Goal: Contribute content: Add original content to the website for others to see

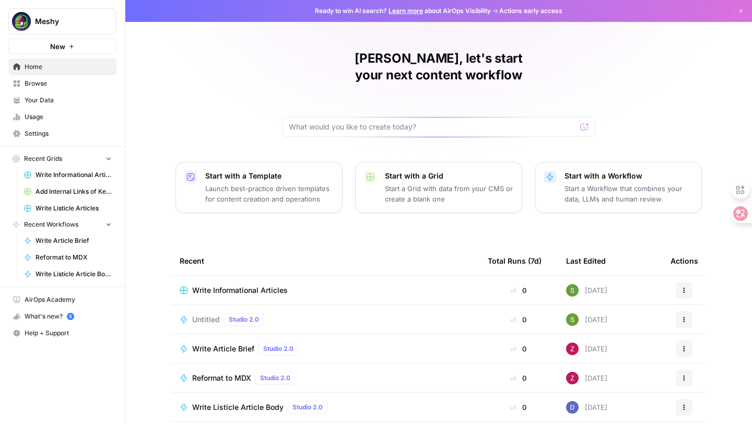
click at [260, 285] on span "Write Informational Articles" at bounding box center [240, 290] width 96 height 10
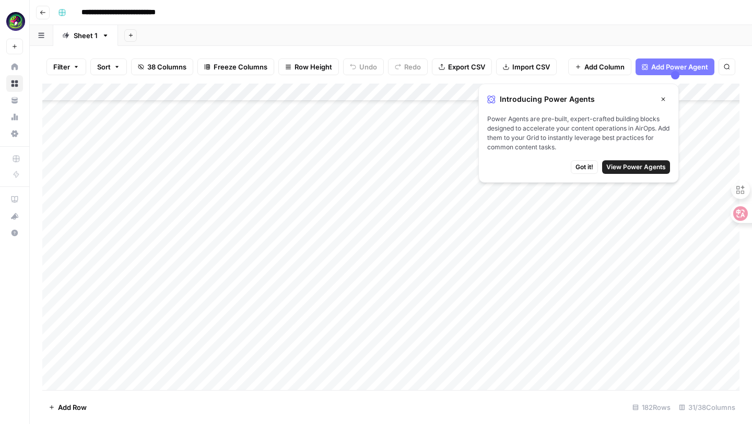
scroll to position [459, 0]
click at [585, 172] on button "Got it!" at bounding box center [584, 167] width 27 height 14
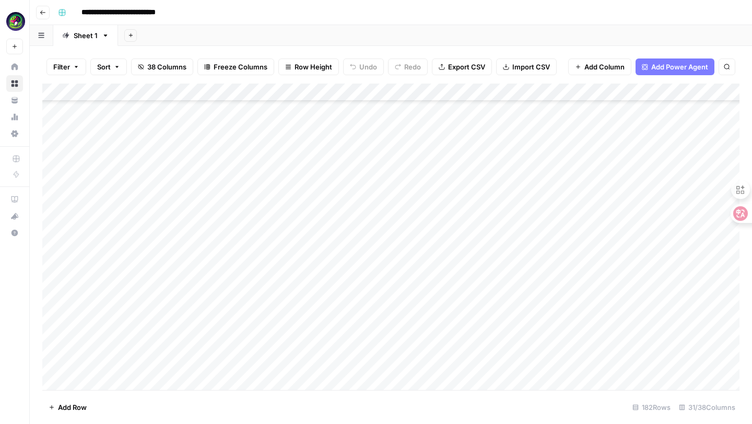
scroll to position [1340, 0]
click at [116, 202] on div "Add Column" at bounding box center [390, 237] width 697 height 306
click at [93, 269] on div "Add Column" at bounding box center [390, 237] width 697 height 306
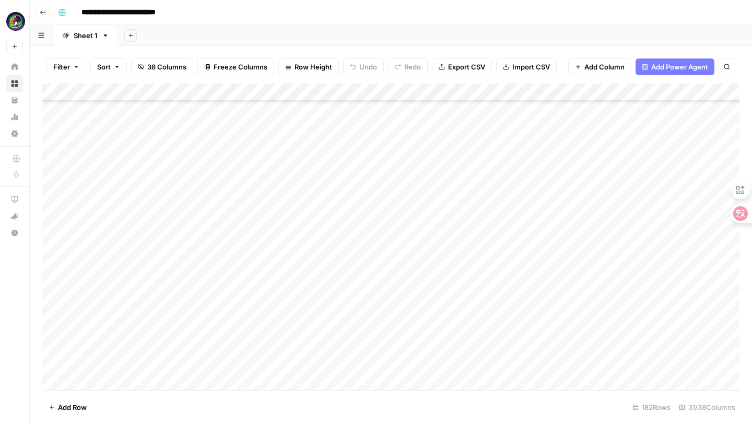
click at [106, 268] on div "Add Column" at bounding box center [390, 237] width 697 height 306
click at [387, 263] on div "Add Column" at bounding box center [390, 237] width 697 height 306
click at [134, 265] on div "Add Column" at bounding box center [390, 237] width 697 height 306
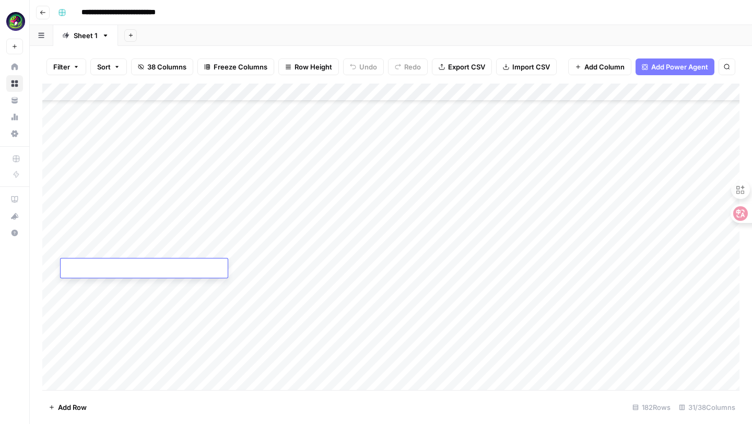
click at [511, 272] on div "Add Column" at bounding box center [390, 237] width 697 height 306
click at [120, 384] on div "Add Column" at bounding box center [390, 237] width 697 height 306
click at [474, 361] on div "Add Column" at bounding box center [390, 237] width 697 height 306
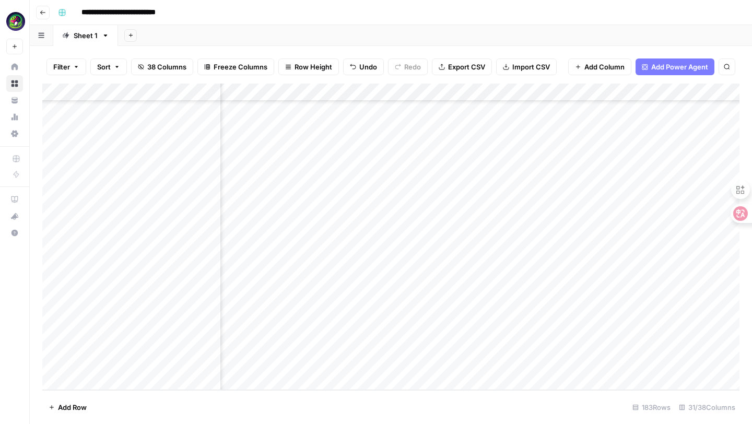
click at [474, 361] on div "Add Column" at bounding box center [390, 237] width 697 height 306
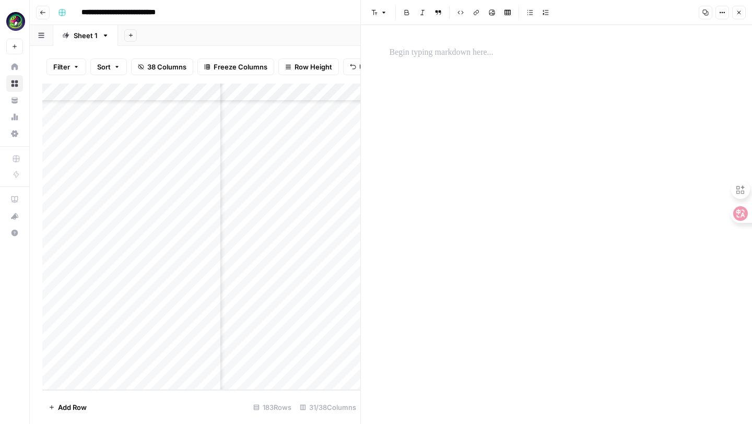
click at [504, 64] on div at bounding box center [556, 224] width 347 height 399
click at [484, 57] on p at bounding box center [556, 53] width 334 height 14
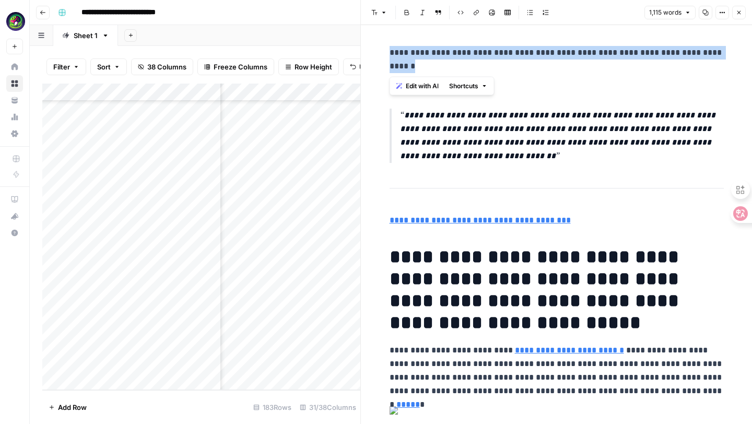
drag, startPoint x: 430, startPoint y: 63, endPoint x: 362, endPoint y: 51, distance: 68.9
click at [362, 51] on div "**********" at bounding box center [556, 212] width 392 height 424
click at [384, 13] on icon "button" at bounding box center [383, 13] width 3 height 2
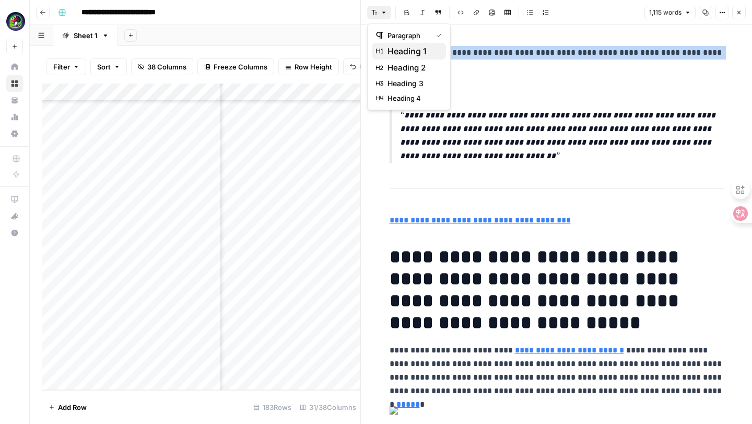
click at [395, 51] on span "heading 1" at bounding box center [412, 51] width 50 height 13
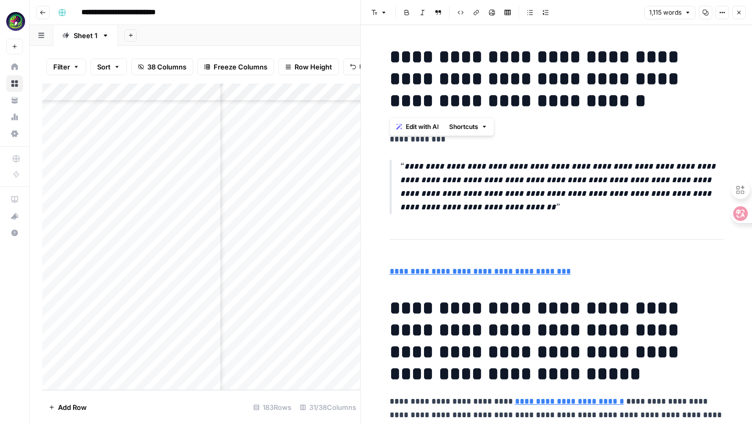
click at [254, 371] on div "Add Column" at bounding box center [201, 237] width 318 height 306
click at [739, 18] on button "Close" at bounding box center [739, 13] width 14 height 14
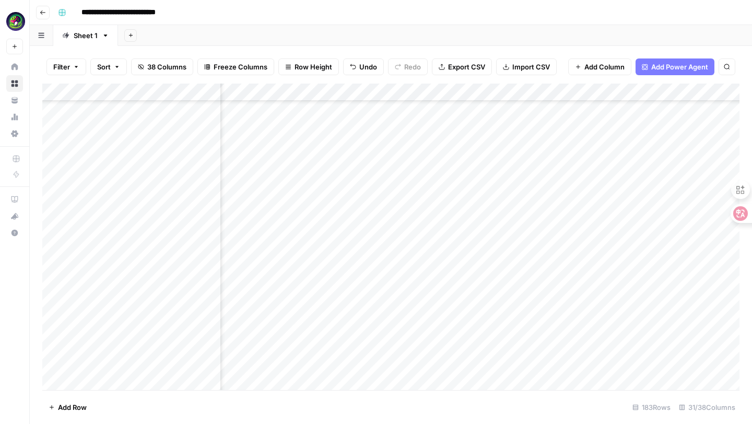
scroll to position [2976, 1352]
click at [509, 366] on div "Add Column" at bounding box center [390, 237] width 697 height 306
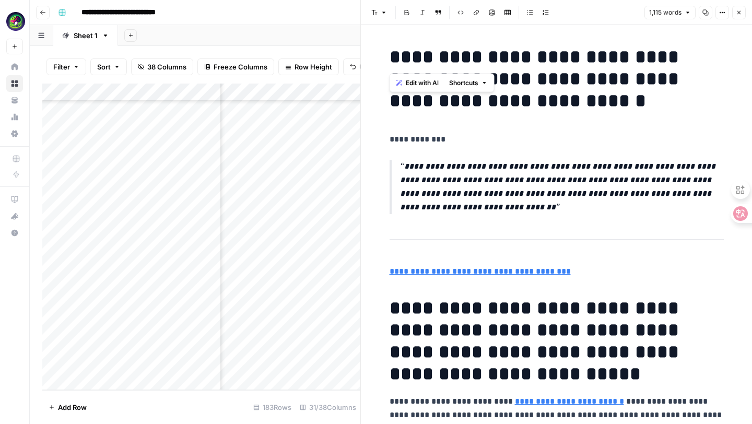
drag, startPoint x: 447, startPoint y: 58, endPoint x: 374, endPoint y: 57, distance: 72.6
click at [507, 108] on h1 "**********" at bounding box center [556, 79] width 334 height 66
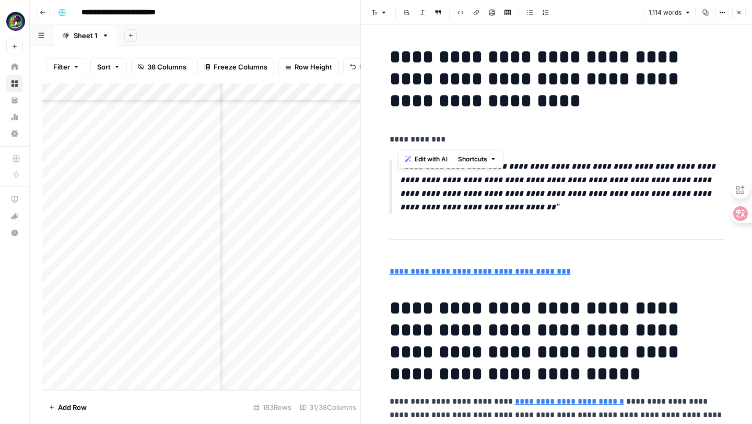
drag, startPoint x: 451, startPoint y: 144, endPoint x: 388, endPoint y: 144, distance: 62.6
click at [265, 269] on div "Add Column" at bounding box center [201, 237] width 318 height 306
click at [735, 14] on button "Close" at bounding box center [739, 13] width 14 height 14
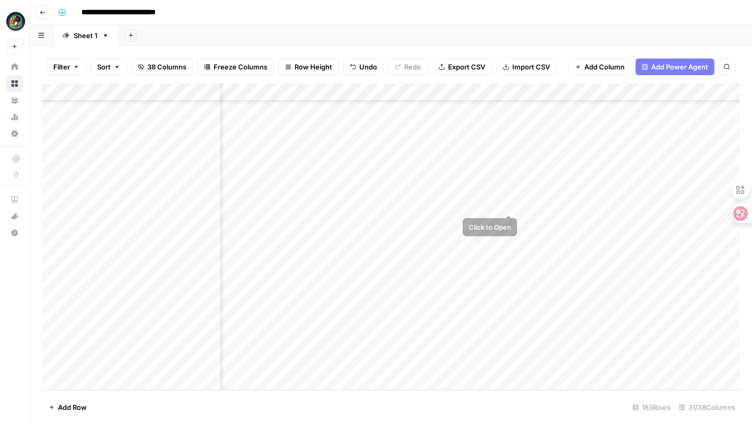
click at [482, 195] on div "Add Column" at bounding box center [390, 237] width 697 height 306
click at [504, 202] on div "Add Column" at bounding box center [390, 237] width 697 height 306
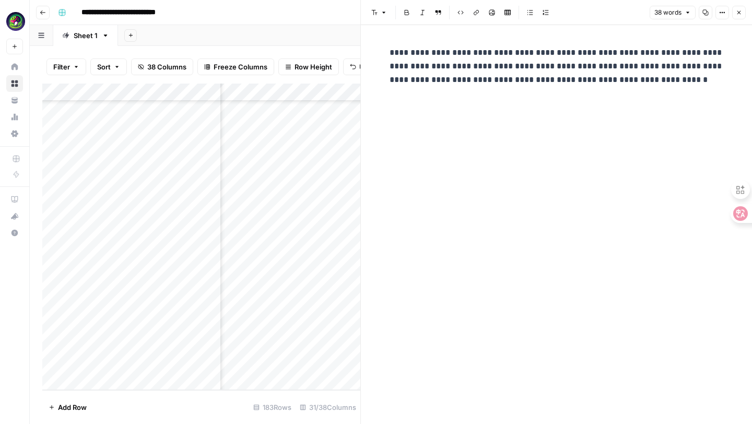
click at [737, 13] on icon "button" at bounding box center [739, 12] width 6 height 6
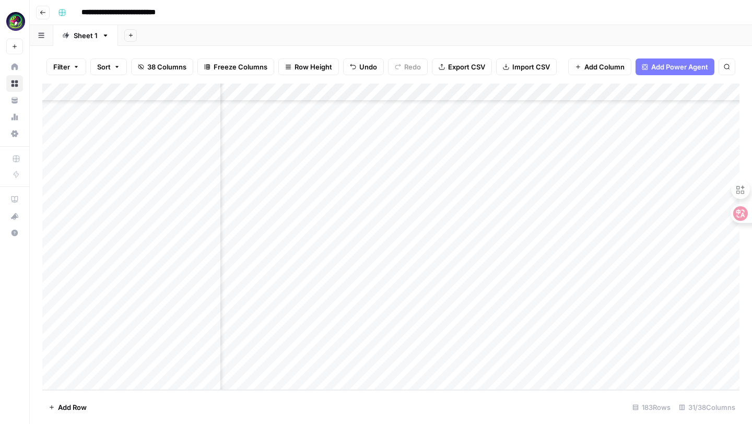
click at [511, 152] on div "Add Column" at bounding box center [390, 237] width 697 height 306
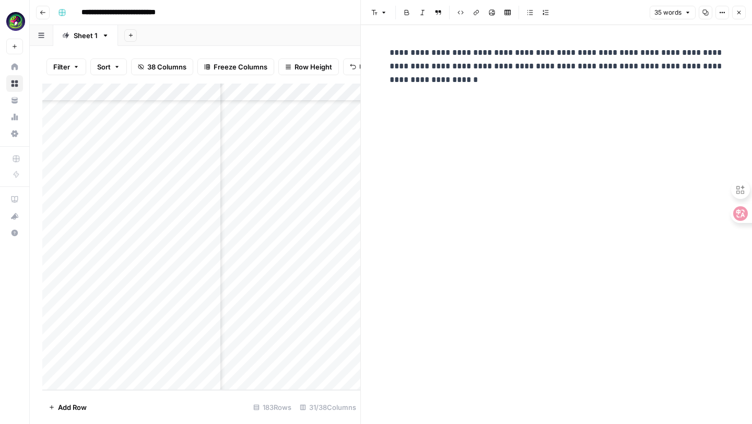
click at [746, 9] on header "Font style Bold Italic Block quote Code block Link Image Insert Table Bulleted …" at bounding box center [556, 12] width 391 height 25
click at [736, 17] on button "Close" at bounding box center [739, 13] width 14 height 14
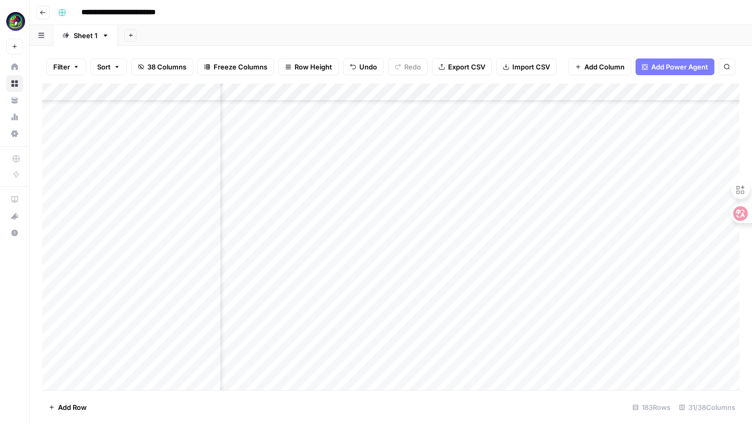
scroll to position [1526, 1352]
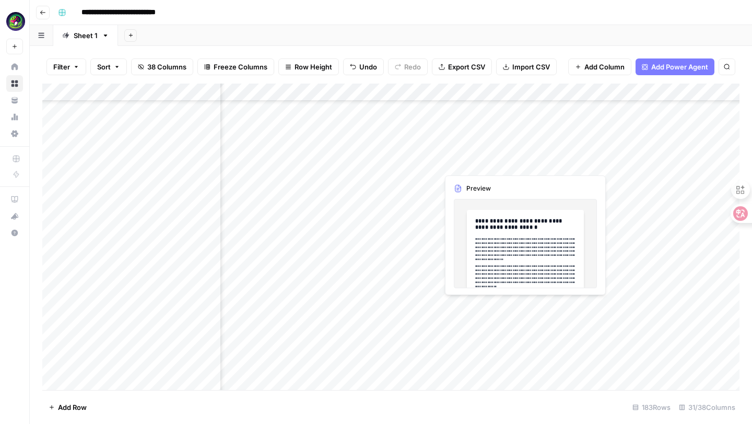
click at [477, 171] on div "Add Column" at bounding box center [390, 237] width 697 height 306
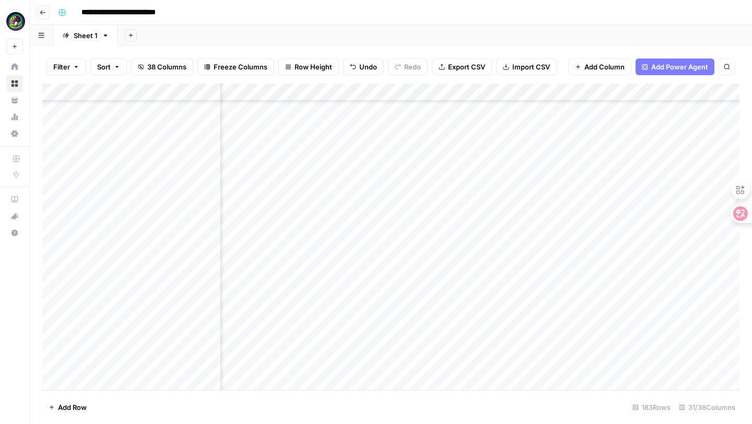
click at [522, 162] on div "Add Column" at bounding box center [390, 237] width 697 height 306
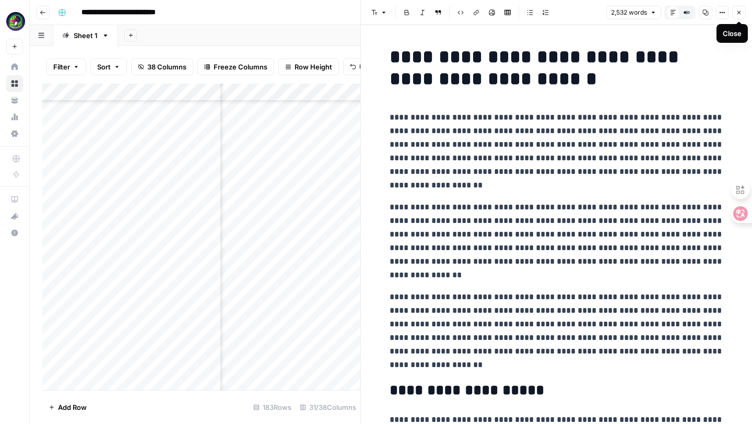
click at [736, 15] on icon "button" at bounding box center [739, 12] width 6 height 6
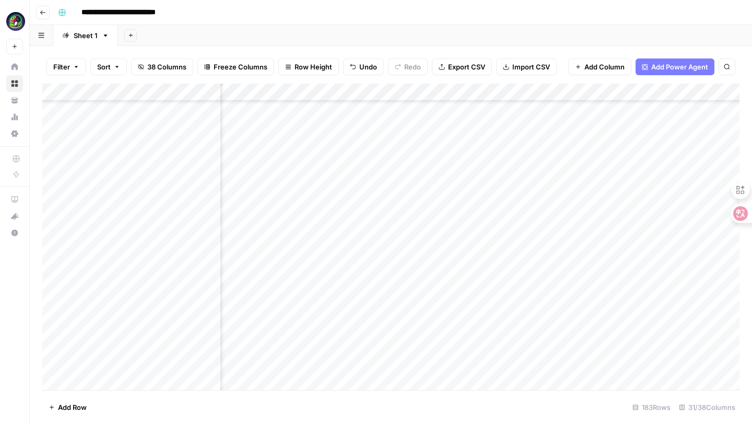
scroll to position [1364, 1352]
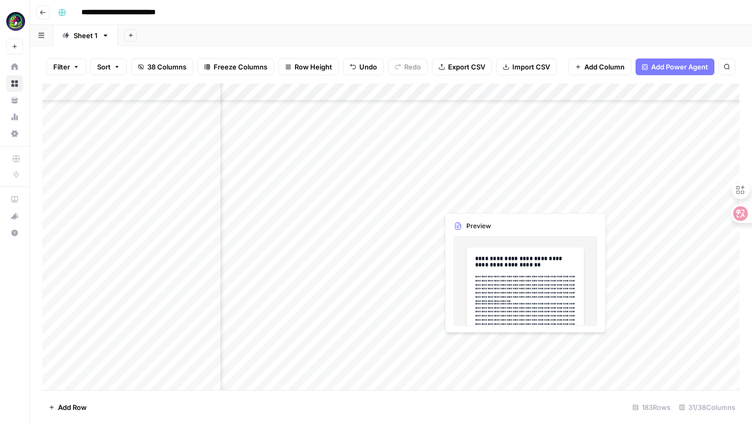
click at [463, 199] on div "Add Column" at bounding box center [390, 237] width 697 height 306
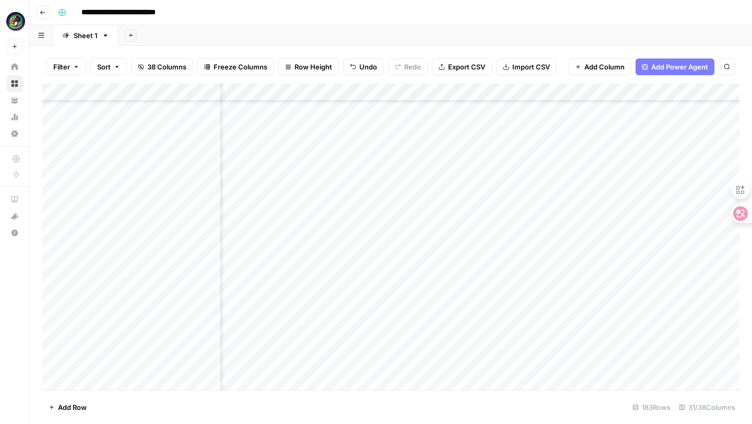
click at [528, 198] on div "Add Column" at bounding box center [390, 237] width 697 height 306
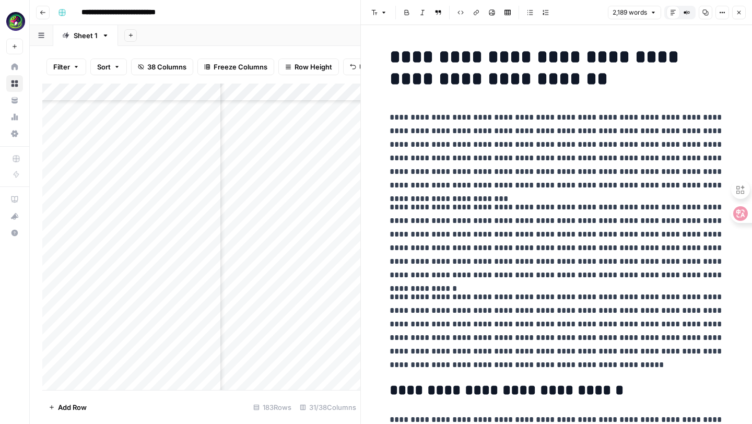
click at [737, 17] on button "Close" at bounding box center [739, 13] width 14 height 14
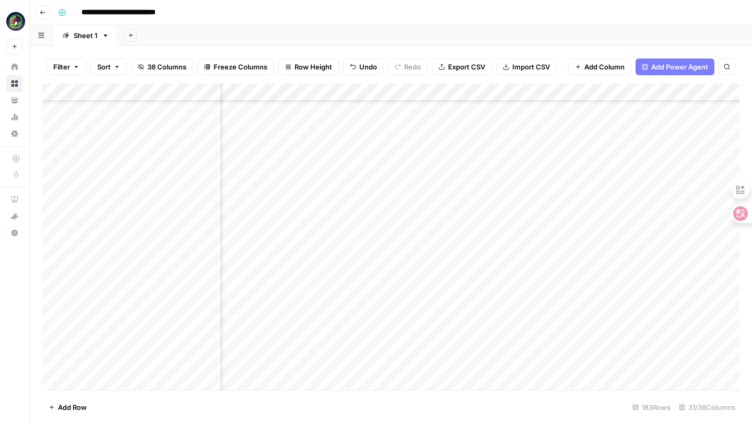
scroll to position [2976, 1352]
click at [467, 360] on div "Add Column" at bounding box center [390, 237] width 697 height 306
click at [508, 368] on div "Add Column" at bounding box center [390, 237] width 697 height 306
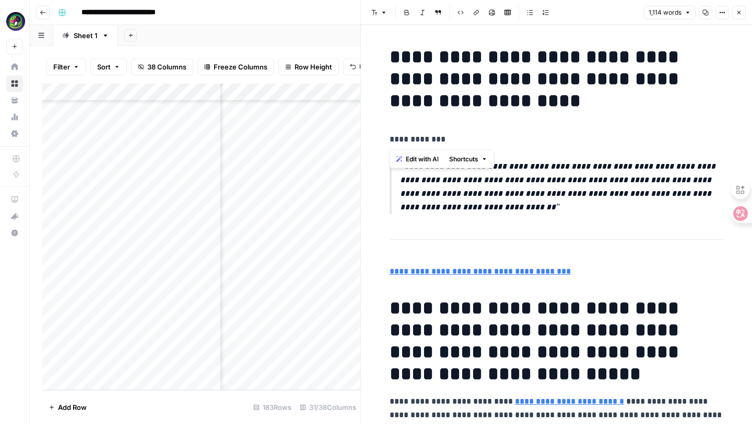
drag, startPoint x: 389, startPoint y: 137, endPoint x: 465, endPoint y: 137, distance: 75.7
click at [465, 137] on p "**********" at bounding box center [556, 140] width 334 height 14
drag, startPoint x: 453, startPoint y: 137, endPoint x: 374, endPoint y: 136, distance: 78.3
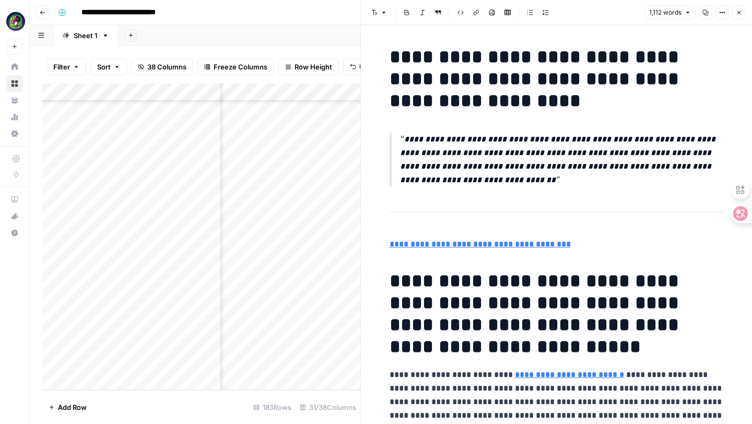
click at [441, 159] on p "**********" at bounding box center [562, 160] width 324 height 54
drag, startPoint x: 399, startPoint y: 136, endPoint x: 515, endPoint y: 191, distance: 128.7
click at [511, 186] on p "**********" at bounding box center [562, 160] width 324 height 54
click at [391, 280] on h1 "**********" at bounding box center [556, 314] width 334 height 88
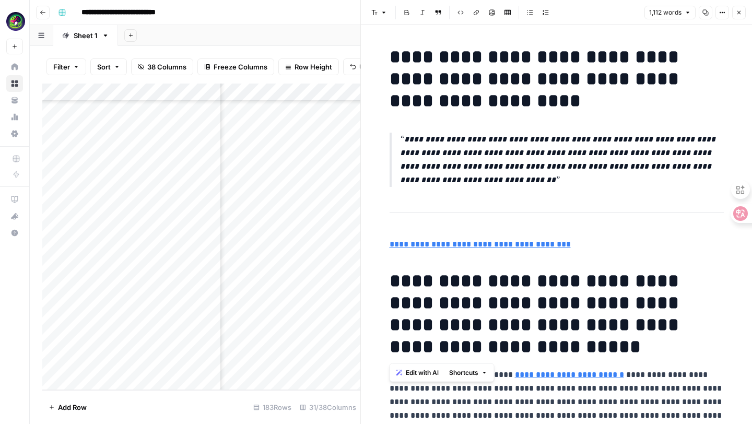
drag, startPoint x: 388, startPoint y: 278, endPoint x: 465, endPoint y: 345, distance: 102.5
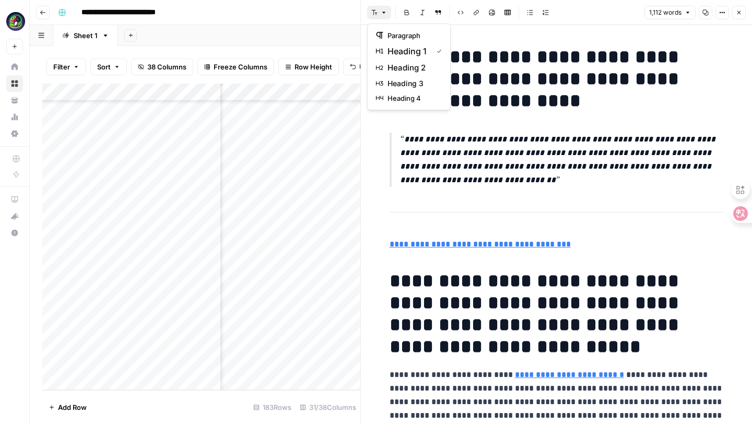
click at [381, 13] on icon "button" at bounding box center [384, 12] width 6 height 6
click at [392, 61] on button "heading 2" at bounding box center [409, 68] width 74 height 17
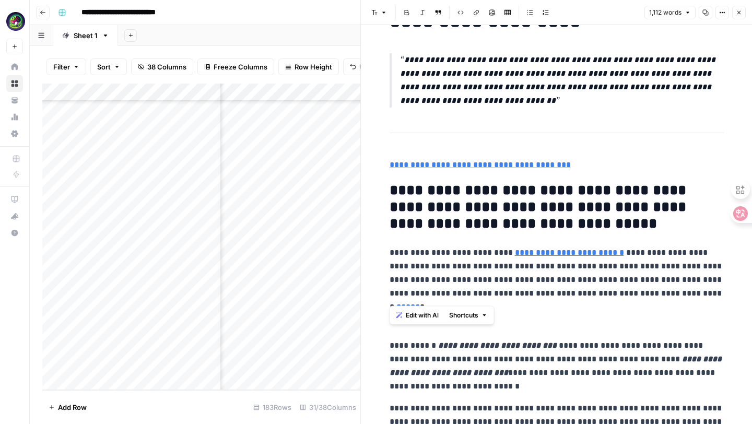
scroll to position [11, 0]
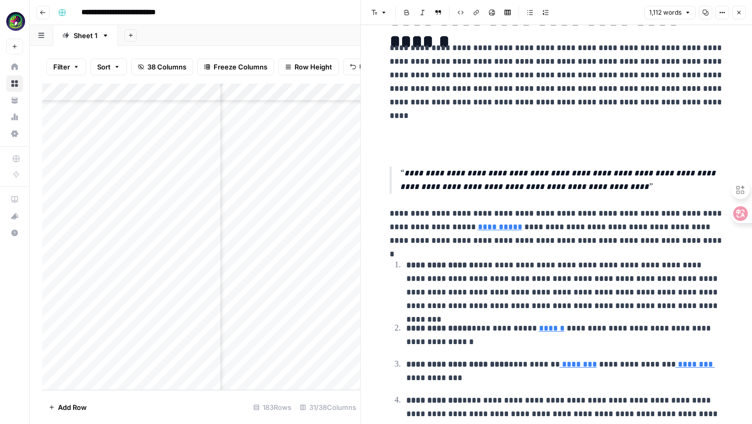
scroll to position [1090, 0]
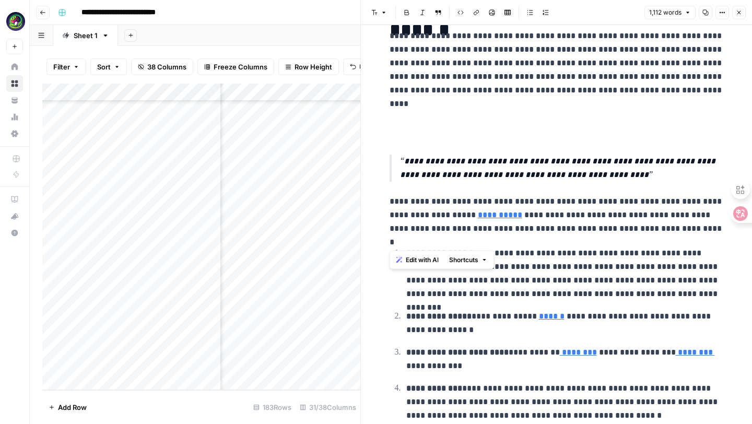
drag, startPoint x: 392, startPoint y: 167, endPoint x: 672, endPoint y: 242, distance: 290.4
click at [379, 14] on button "Font style" at bounding box center [379, 13] width 24 height 14
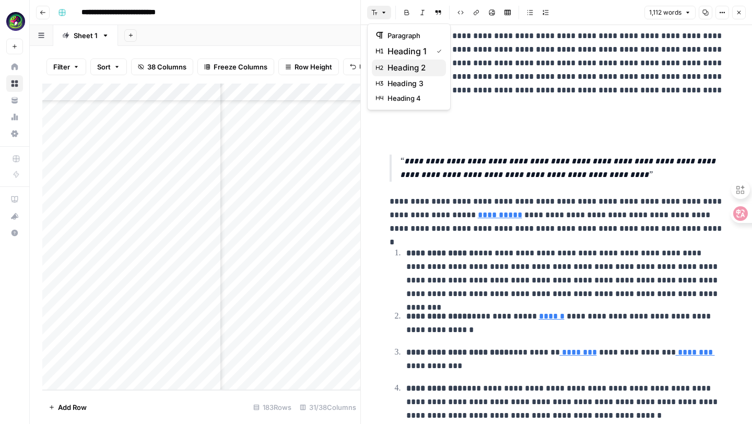
click at [387, 64] on span "heading 2" at bounding box center [412, 68] width 50 height 13
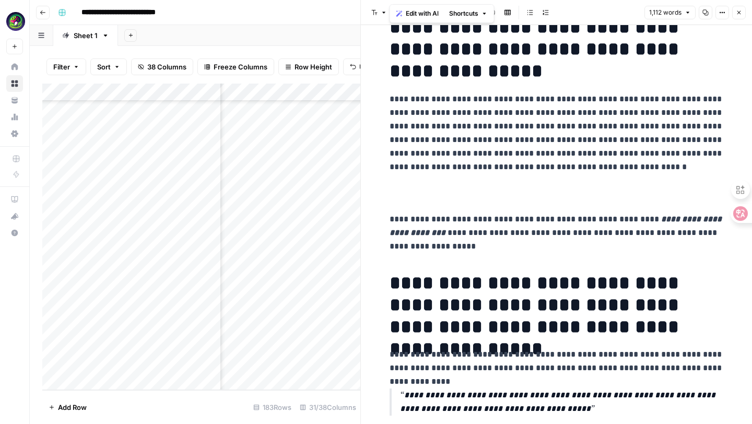
scroll to position [1625, 0]
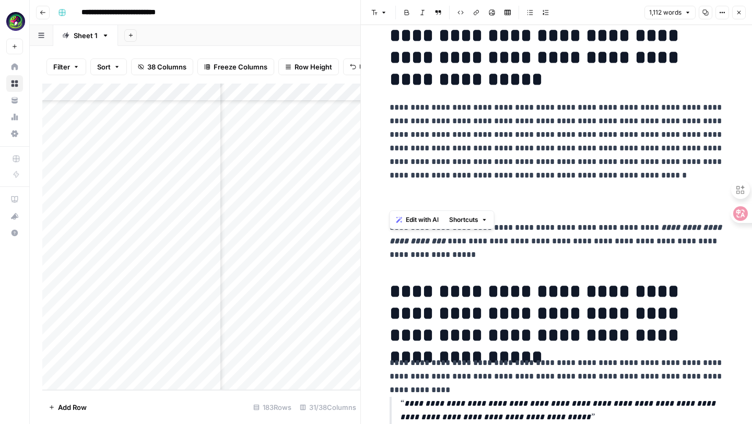
drag, startPoint x: 384, startPoint y: 123, endPoint x: 612, endPoint y: 193, distance: 238.1
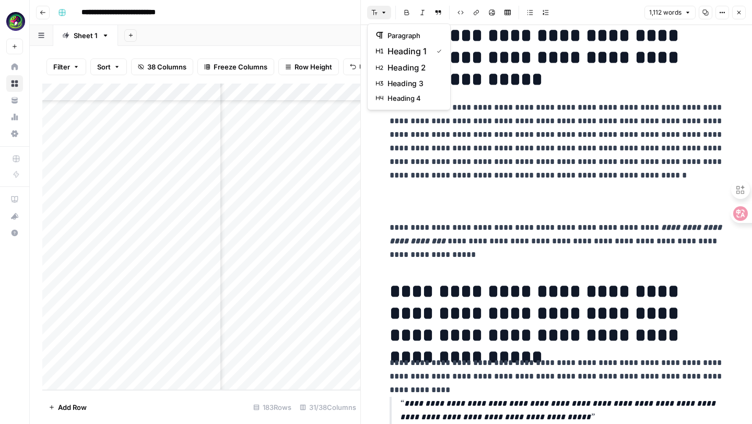
click at [386, 13] on icon "button" at bounding box center [384, 12] width 6 height 6
click at [395, 63] on span "heading 2" at bounding box center [412, 68] width 50 height 13
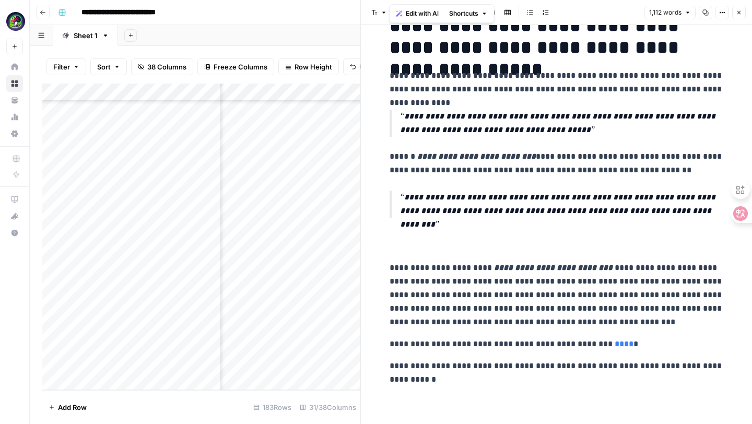
scroll to position [2596, 0]
drag, startPoint x: 514, startPoint y: 187, endPoint x: 379, endPoint y: 117, distance: 151.5
click at [382, 9] on icon "button" at bounding box center [384, 12] width 6 height 6
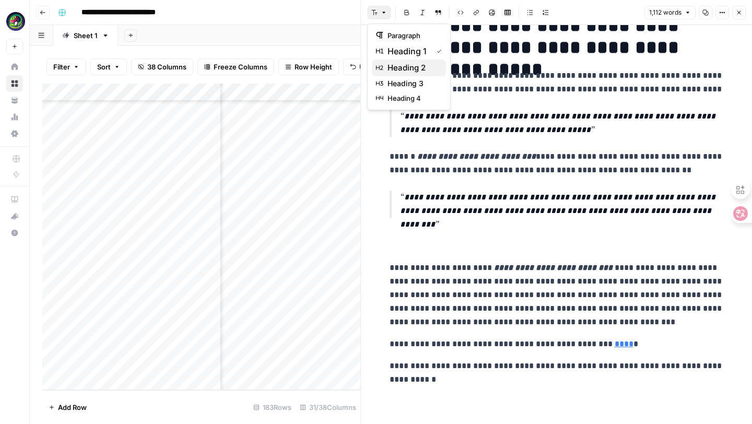
click at [392, 64] on span "heading 2" at bounding box center [412, 68] width 50 height 13
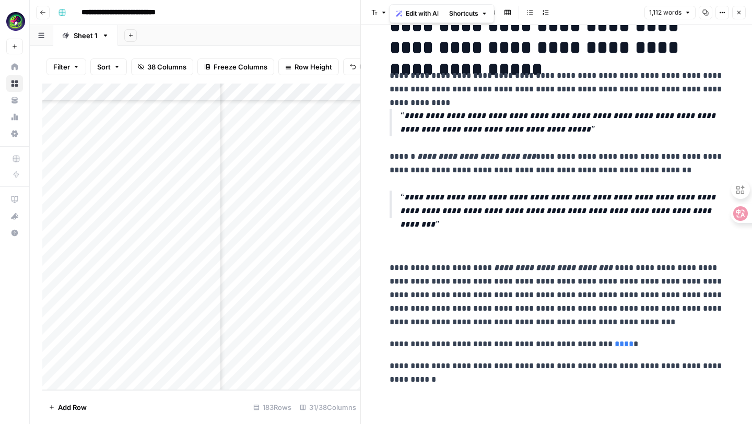
scroll to position [2914, 0]
drag, startPoint x: 388, startPoint y: 207, endPoint x: 710, endPoint y: 252, distance: 325.7
click at [378, 11] on button "Font style" at bounding box center [379, 13] width 24 height 14
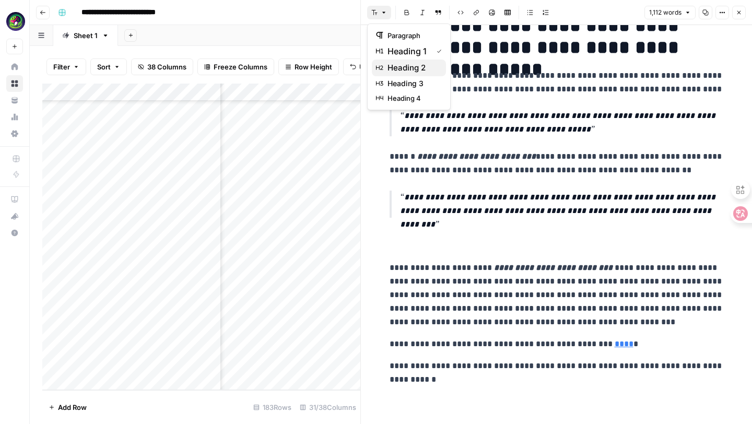
click at [392, 64] on span "heading 2" at bounding box center [412, 68] width 50 height 13
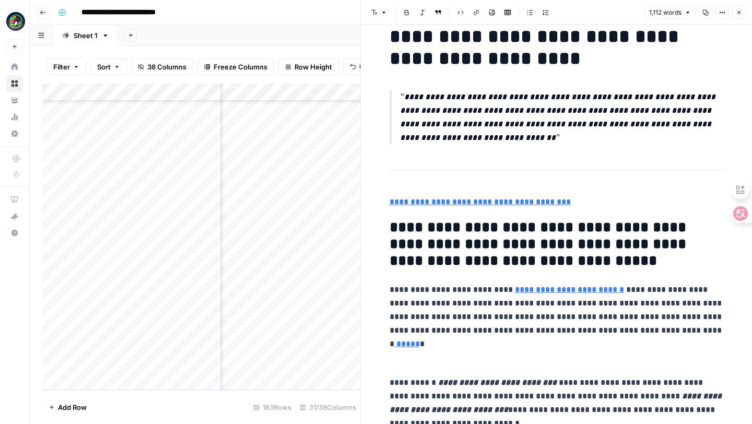
scroll to position [0, 0]
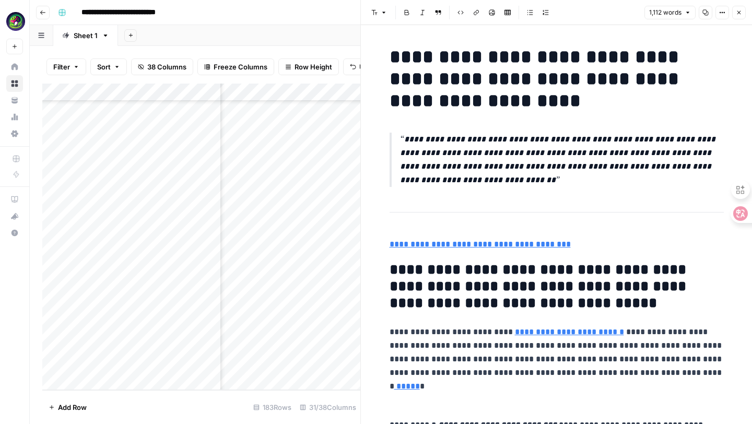
click at [391, 267] on h2 "**********" at bounding box center [556, 287] width 334 height 50
drag, startPoint x: 391, startPoint y: 267, endPoint x: 500, endPoint y: 271, distance: 109.2
click at [500, 271] on h2 "**********" at bounding box center [556, 287] width 334 height 50
click at [515, 276] on h2 "**********" at bounding box center [556, 287] width 334 height 50
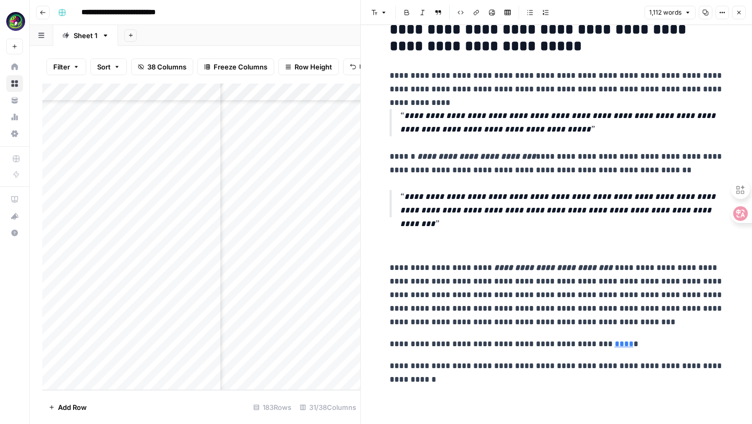
scroll to position [3101, 0]
click at [441, 236] on p at bounding box center [556, 242] width 334 height 22
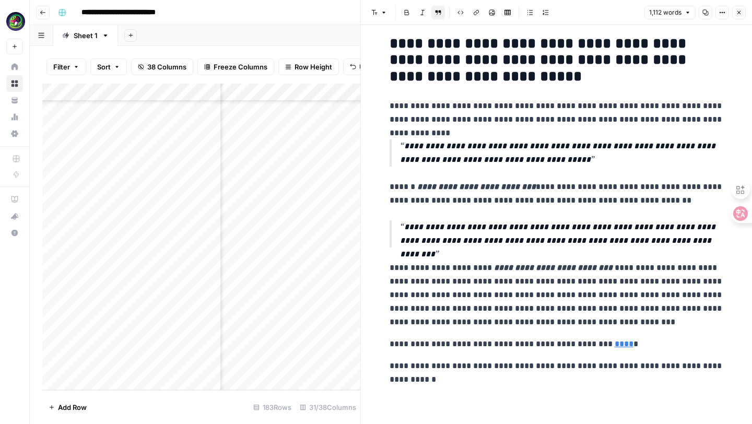
scroll to position [2293, 0]
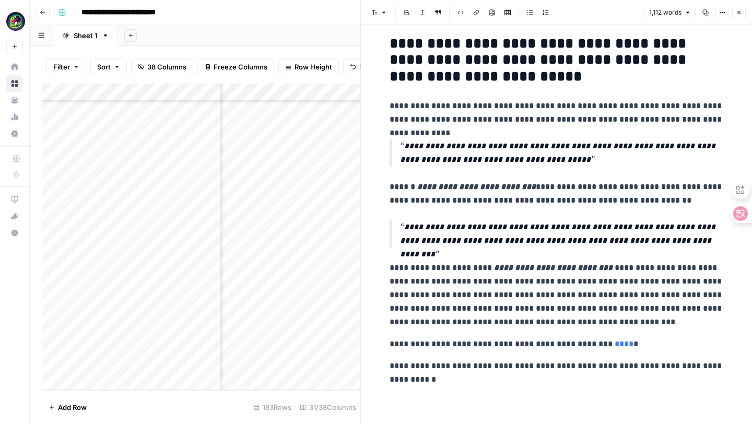
drag, startPoint x: 405, startPoint y: 131, endPoint x: 463, endPoint y: 185, distance: 79.4
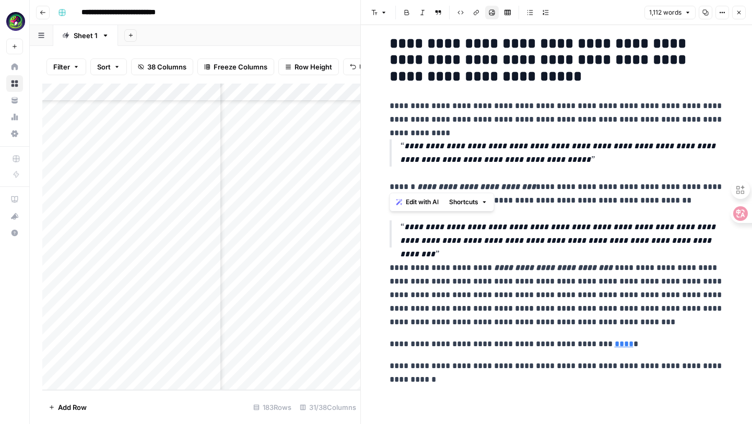
drag, startPoint x: 566, startPoint y: 158, endPoint x: 382, endPoint y: 121, distance: 188.6
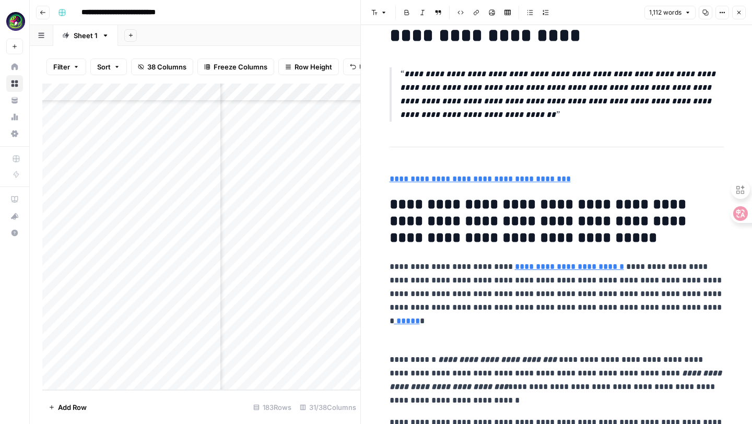
scroll to position [0, 0]
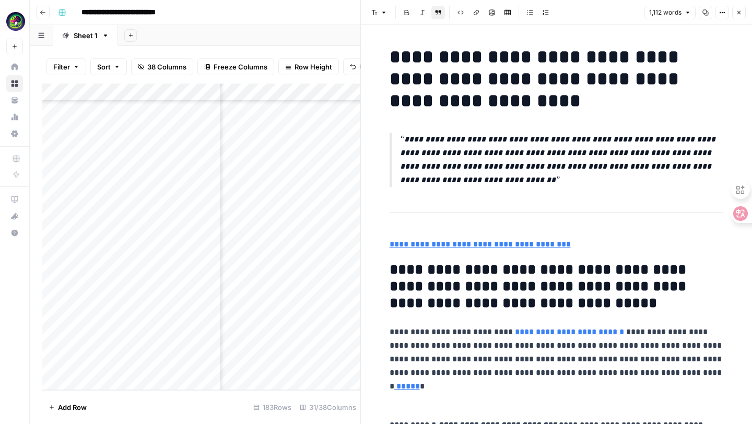
drag, startPoint x: 434, startPoint y: 201, endPoint x: 380, endPoint y: 145, distance: 77.5
drag, startPoint x: 399, startPoint y: 136, endPoint x: 523, endPoint y: 191, distance: 135.6
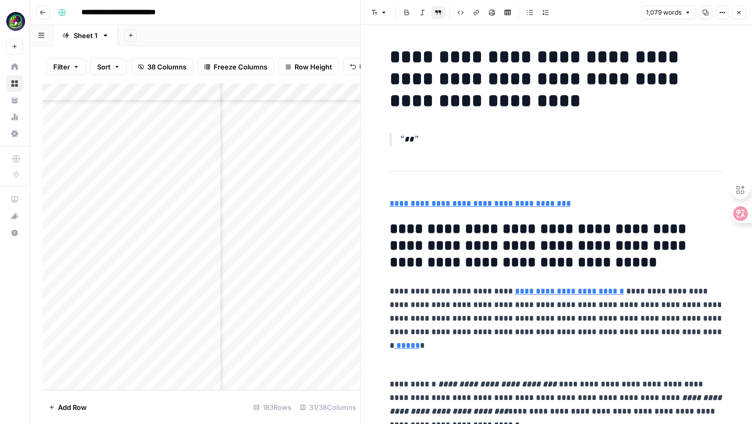
drag, startPoint x: 442, startPoint y: 129, endPoint x: 398, endPoint y: 129, distance: 43.9
drag, startPoint x: 427, startPoint y: 137, endPoint x: 378, endPoint y: 137, distance: 48.5
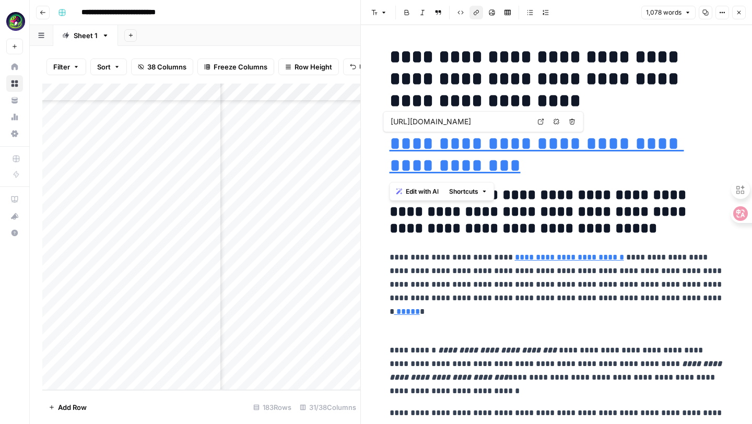
drag, startPoint x: 539, startPoint y: 168, endPoint x: 380, endPoint y: 130, distance: 164.1
click at [385, 10] on icon "button" at bounding box center [384, 12] width 6 height 6
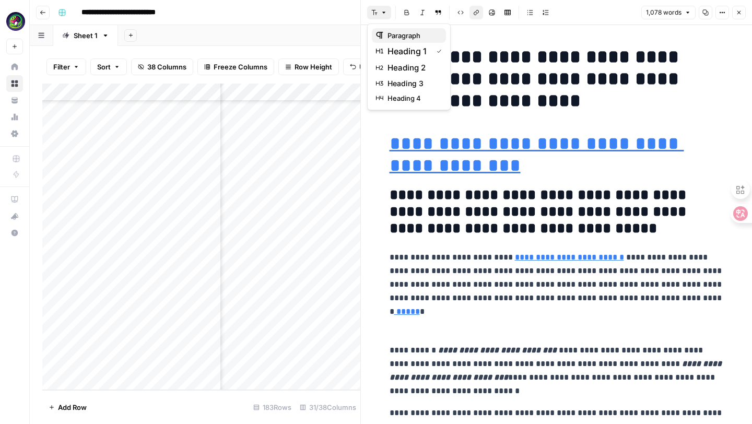
click at [399, 35] on span "paragraph" at bounding box center [412, 35] width 50 height 10
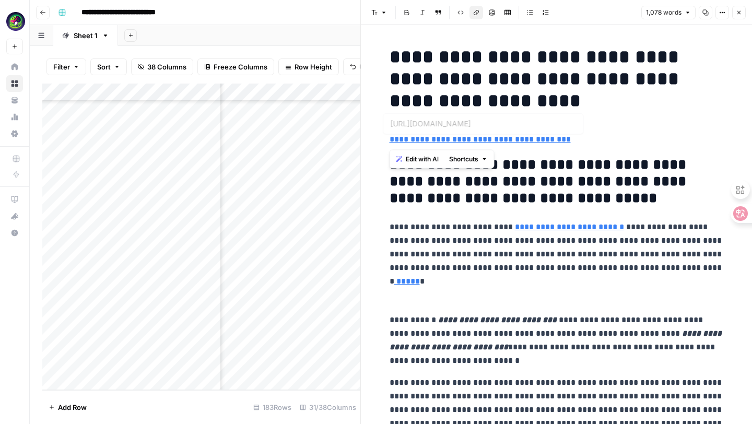
click at [540, 171] on h2 "**********" at bounding box center [556, 182] width 334 height 50
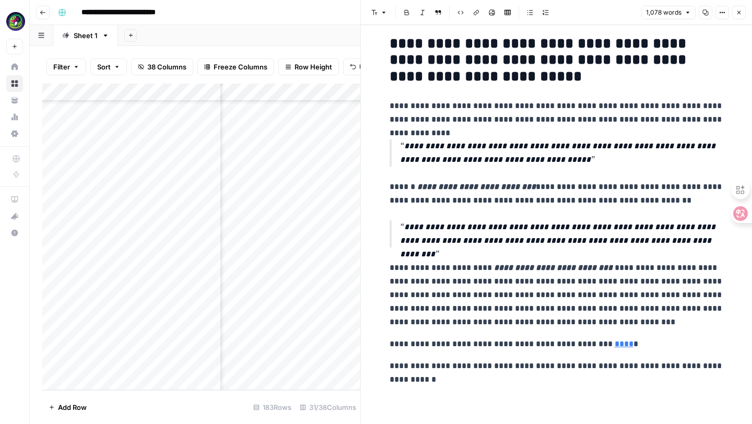
scroll to position [2846, 0]
click at [736, 16] on button "Close" at bounding box center [739, 13] width 14 height 14
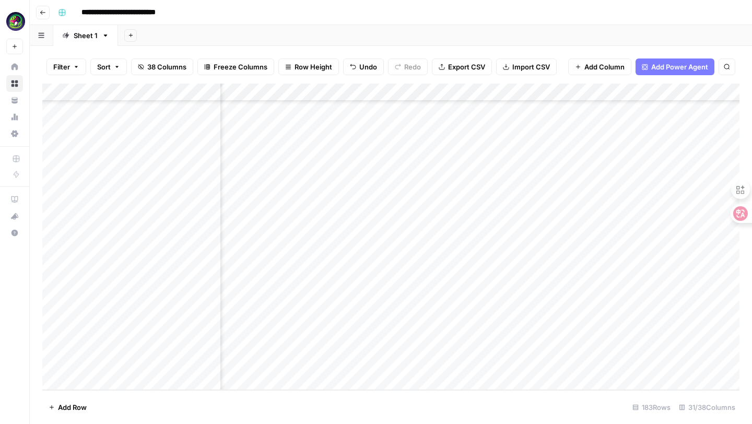
click at [597, 362] on div "Add Column" at bounding box center [390, 237] width 697 height 306
click at [191, 358] on div "Add Column" at bounding box center [390, 237] width 697 height 306
click at [203, 361] on div "Add Column" at bounding box center [390, 237] width 697 height 306
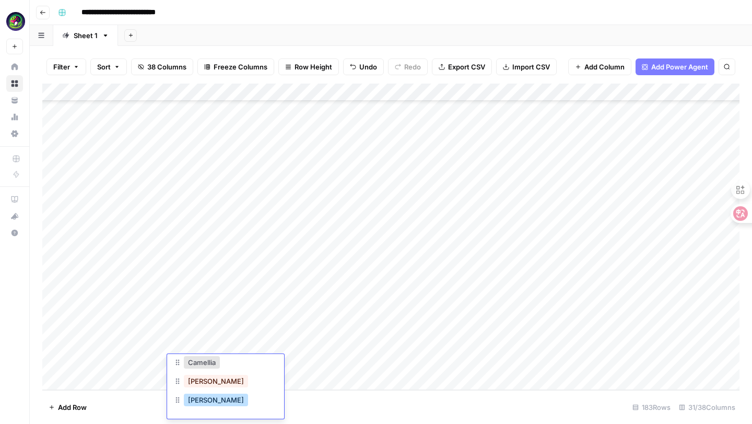
click at [204, 400] on button "[PERSON_NAME]" at bounding box center [216, 400] width 64 height 13
click at [124, 360] on div "Add Column" at bounding box center [390, 237] width 697 height 306
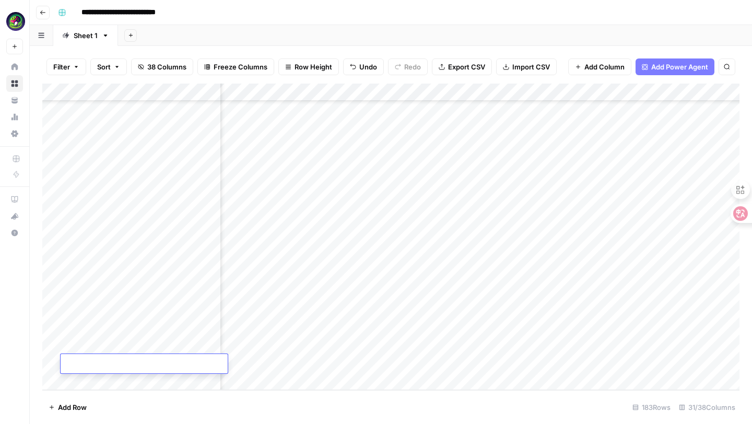
scroll to position [2976, 1016]
paste textarea "**********"
type textarea "**********"
click at [392, 360] on div "Add Column" at bounding box center [390, 237] width 697 height 306
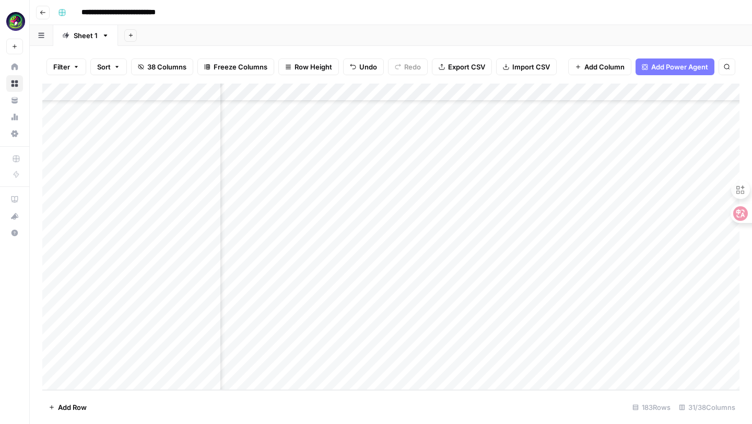
click at [484, 362] on div "Add Column" at bounding box center [390, 237] width 697 height 306
click at [535, 366] on div "Add Column" at bounding box center [390, 237] width 697 height 306
click at [330, 362] on div "Add Column" at bounding box center [390, 237] width 697 height 306
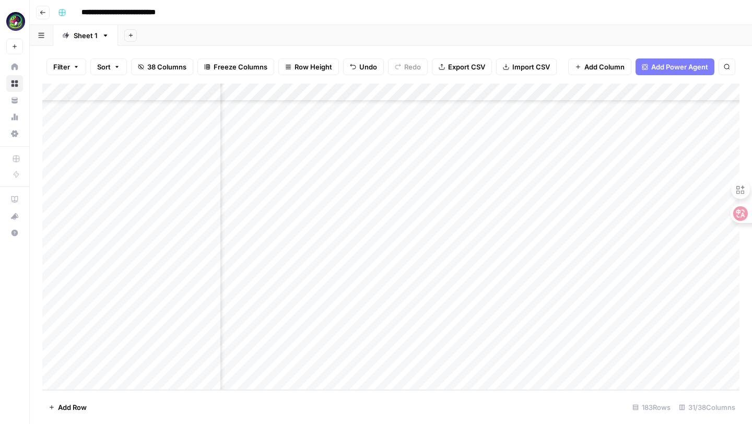
click at [394, 366] on div "Add Column" at bounding box center [390, 237] width 697 height 306
click at [283, 366] on div "Add Column" at bounding box center [390, 237] width 697 height 306
click at [489, 362] on div "Add Column" at bounding box center [390, 237] width 697 height 306
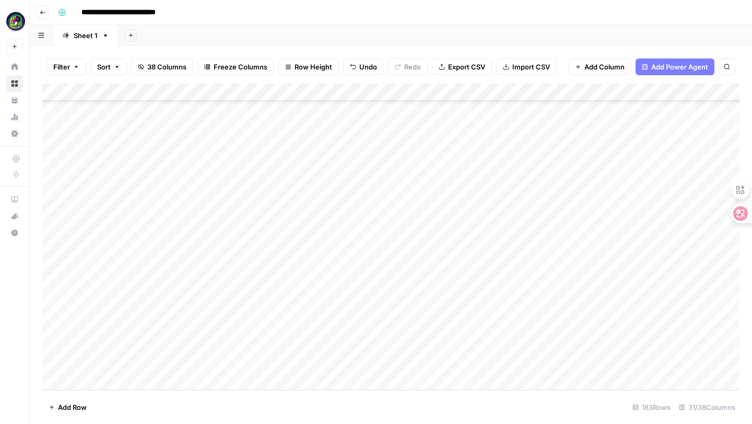
scroll to position [2976, 0]
click at [235, 364] on div "Add Column" at bounding box center [390, 237] width 697 height 306
click at [338, 364] on div "Add Column" at bounding box center [390, 237] width 697 height 306
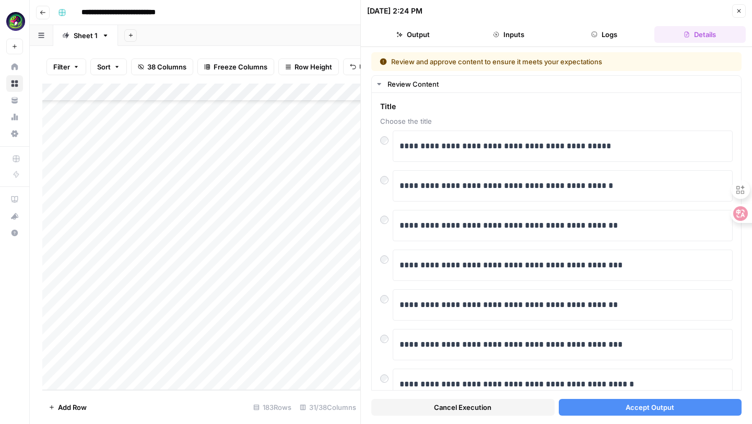
click at [650, 409] on span "Accept Output" at bounding box center [649, 407] width 49 height 10
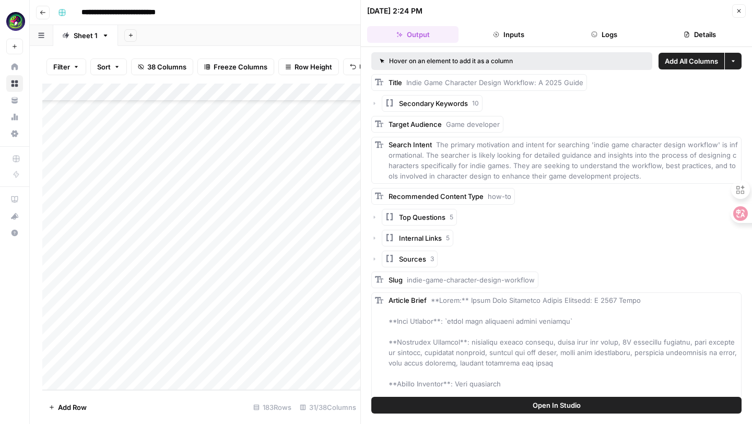
click at [741, 11] on icon "button" at bounding box center [739, 11] width 6 height 6
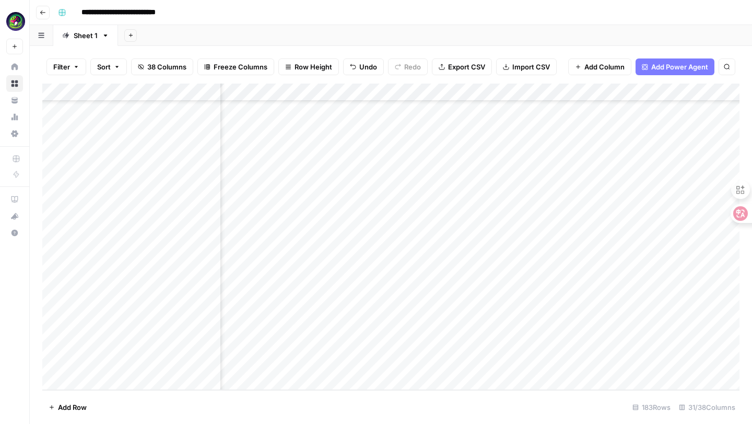
scroll to position [2976, 1322]
click at [631, 365] on div "Add Column" at bounding box center [390, 237] width 697 height 306
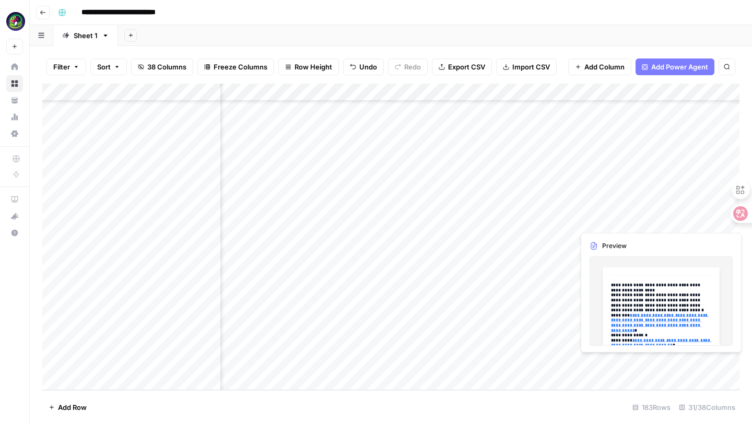
click at [611, 365] on div "Add Column" at bounding box center [390, 237] width 697 height 306
click at [657, 363] on div "Add Column" at bounding box center [390, 237] width 697 height 306
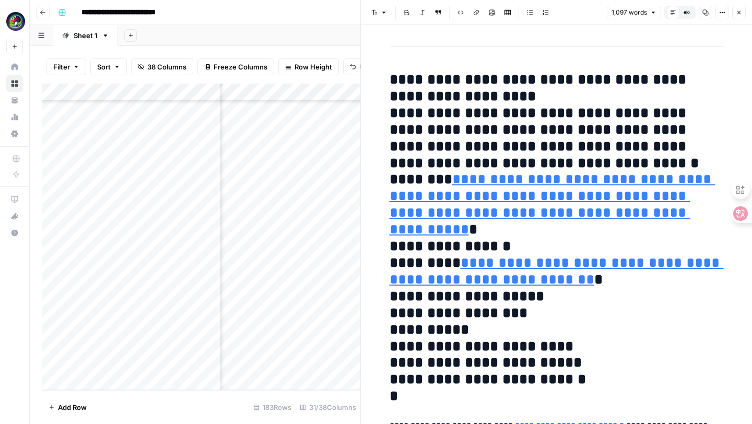
click at [686, 11] on icon "button" at bounding box center [686, 12] width 6 height 6
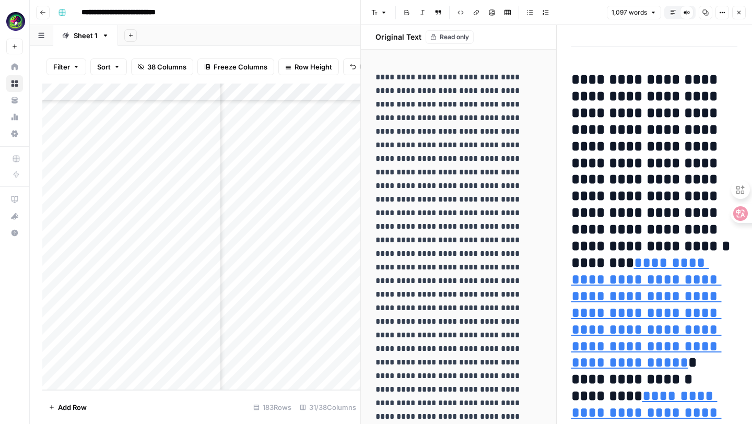
click at [674, 14] on icon "button" at bounding box center [673, 12] width 6 height 6
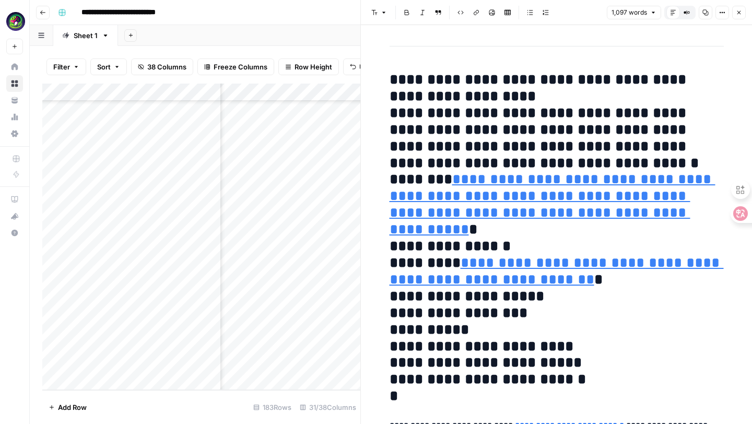
click at [725, 13] on button "Options" at bounding box center [722, 13] width 14 height 14
click at [678, 108] on span "Code" at bounding box center [691, 110] width 50 height 10
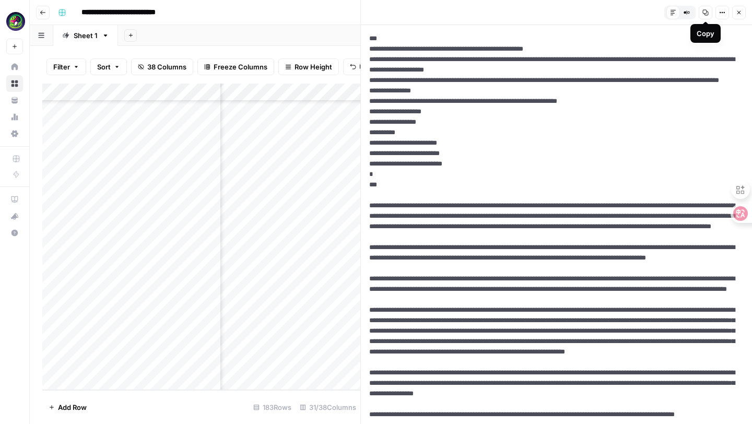
click at [705, 13] on icon "button" at bounding box center [705, 12] width 6 height 6
click at [118, 360] on div "Add Column" at bounding box center [201, 237] width 318 height 306
